Goal: Information Seeking & Learning: Learn about a topic

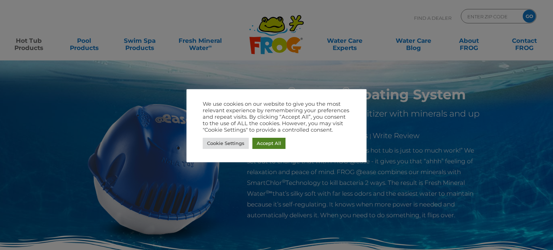
click at [268, 145] on link "Accept All" at bounding box center [268, 143] width 33 height 11
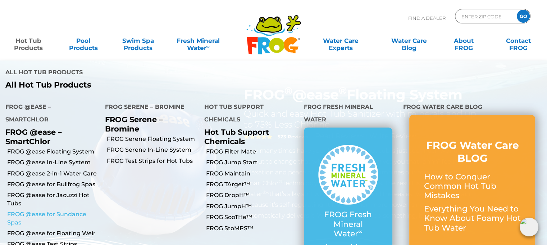
click at [66, 210] on link "FROG @ease for Sundance Spas" at bounding box center [53, 218] width 92 height 16
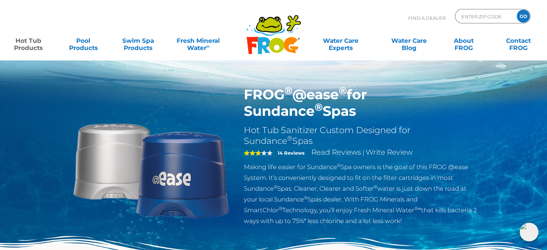
drag, startPoint x: 280, startPoint y: 113, endPoint x: 244, endPoint y: 97, distance: 39.2
click at [244, 97] on h1 "FROG ® @ease ® for Sundance ® Spas" at bounding box center [361, 102] width 235 height 33
copy h1 "FROG ® @ease ® for Sundance ® Spas"
